Goal: Task Accomplishment & Management: Manage account settings

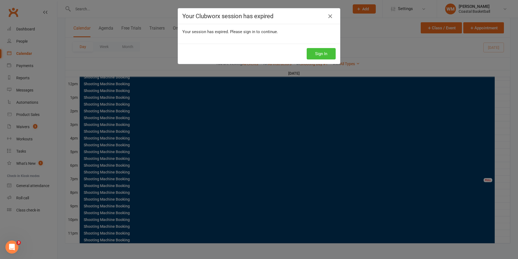
click at [319, 49] on button "Sign In" at bounding box center [321, 53] width 29 height 11
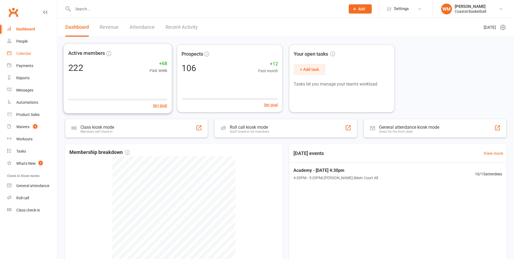
click at [38, 54] on link "Calendar" at bounding box center [32, 53] width 50 height 12
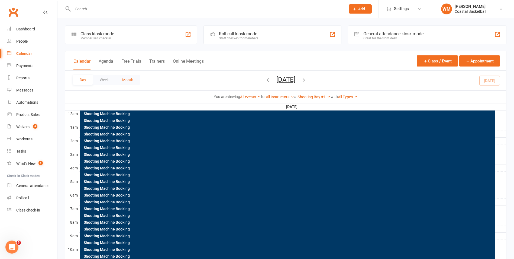
click at [132, 78] on button "Month" at bounding box center [128, 80] width 25 height 10
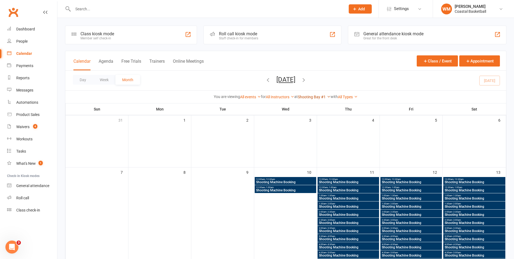
click at [330, 95] on icon at bounding box center [329, 97] width 4 height 4
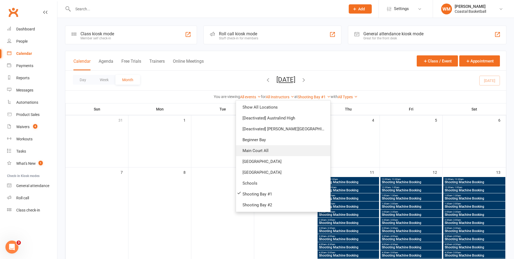
click at [283, 147] on link "Main Court All" at bounding box center [283, 150] width 94 height 11
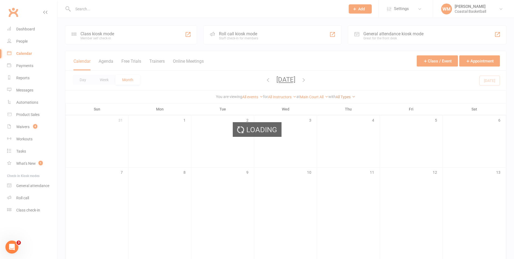
click at [356, 95] on icon at bounding box center [354, 97] width 4 height 4
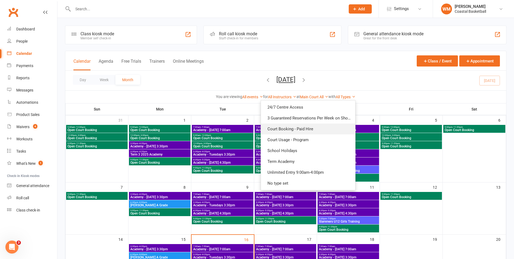
click at [339, 129] on link "Court Booking - Paid Hire" at bounding box center [308, 128] width 94 height 11
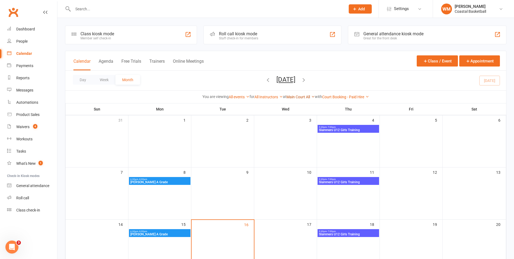
click at [315, 96] on icon at bounding box center [313, 97] width 4 height 4
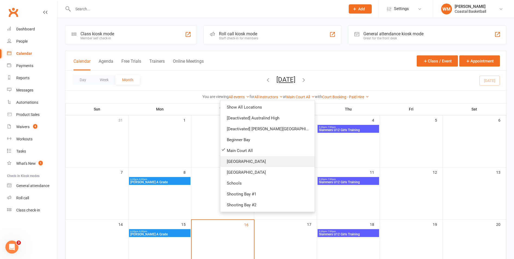
click at [279, 162] on link "[GEOGRAPHIC_DATA]" at bounding box center [267, 161] width 94 height 11
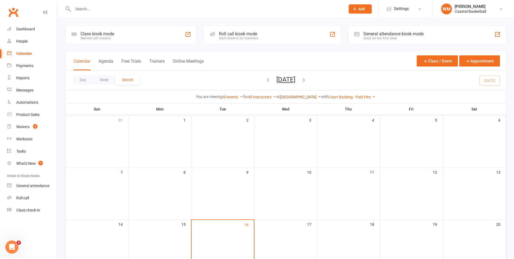
click at [319, 96] on icon at bounding box center [320, 97] width 4 height 4
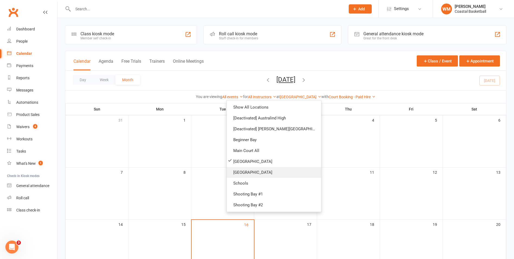
click at [288, 171] on link "[GEOGRAPHIC_DATA]" at bounding box center [274, 172] width 94 height 11
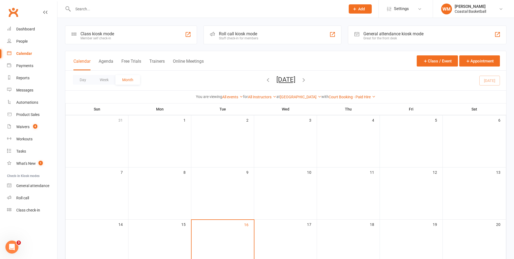
click at [321, 79] on div "Day Week Month [DATE] [DATE] Sun Mon Tue Wed Thu Fri Sat 31 01 02 03 04 05 06 0…" at bounding box center [285, 80] width 441 height 20
click at [307, 81] on icon "button" at bounding box center [304, 80] width 6 height 6
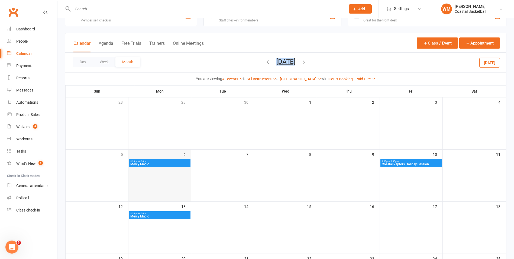
scroll to position [27, 0]
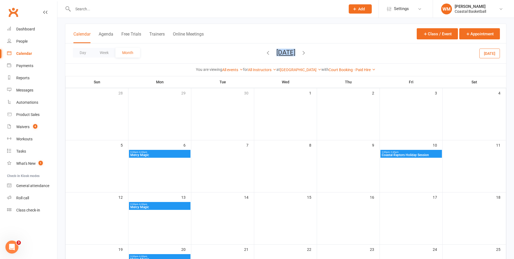
click at [163, 156] on span "Mercy Magic" at bounding box center [159, 154] width 59 height 3
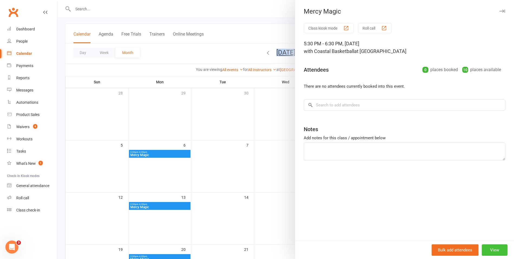
click at [493, 249] on button "View" at bounding box center [495, 249] width 26 height 11
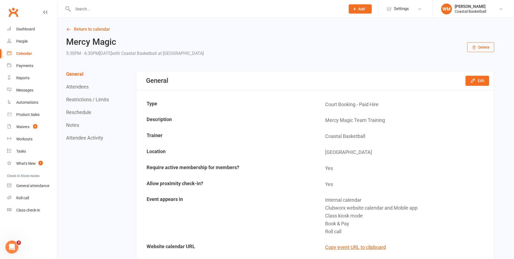
click at [469, 51] on button "Delete" at bounding box center [480, 47] width 27 height 10
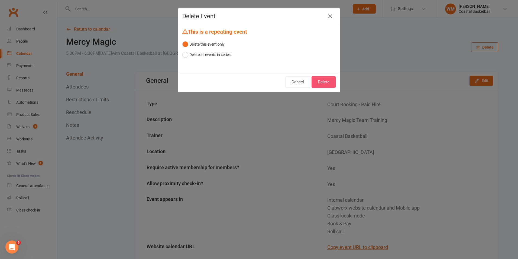
click at [324, 82] on button "Delete" at bounding box center [324, 81] width 24 height 11
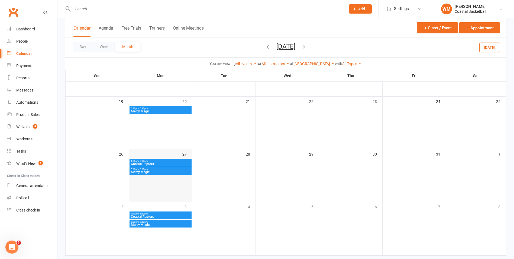
scroll to position [189, 0]
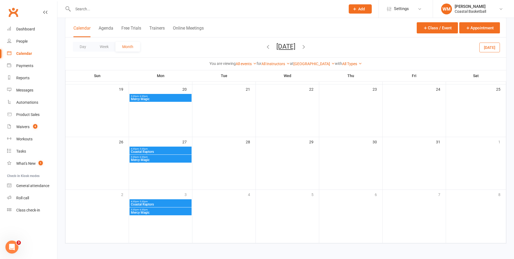
click at [307, 44] on icon "button" at bounding box center [304, 47] width 6 height 6
click at [307, 45] on icon "button" at bounding box center [304, 47] width 6 height 6
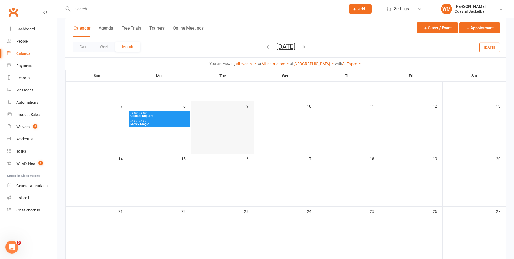
scroll to position [0, 0]
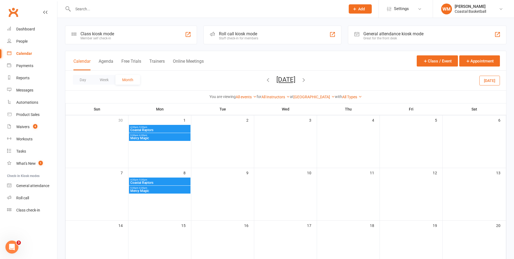
click at [307, 77] on icon "button" at bounding box center [304, 80] width 6 height 6
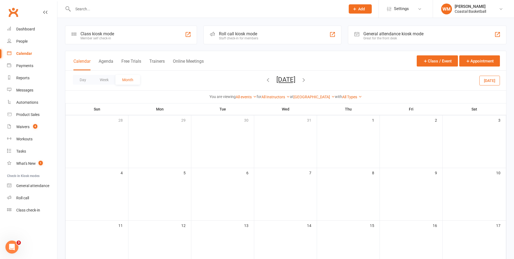
click at [307, 78] on icon "button" at bounding box center [304, 80] width 6 height 6
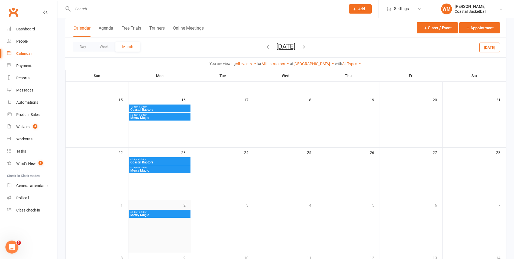
scroll to position [163, 0]
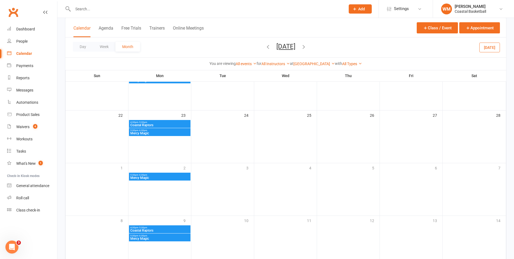
click at [318, 44] on div "Day Week Month [DATE] [DATE] Sun Mon Tue Wed Thu Fri Sat 31 01 02 03 04 05 06 0…" at bounding box center [285, 47] width 441 height 20
click at [307, 46] on icon "button" at bounding box center [304, 47] width 6 height 6
